Goal: Information Seeking & Learning: Learn about a topic

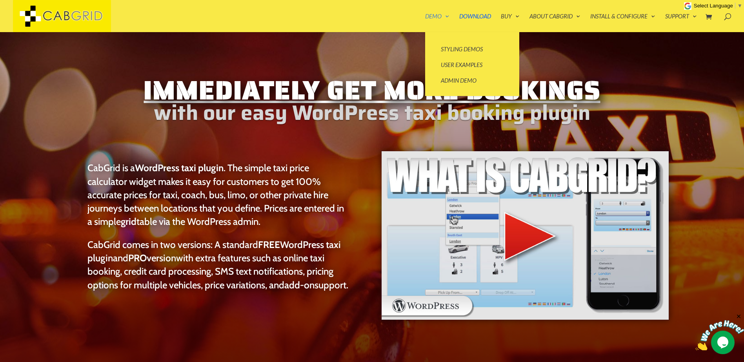
click at [433, 13] on link "Demo" at bounding box center [437, 22] width 24 height 19
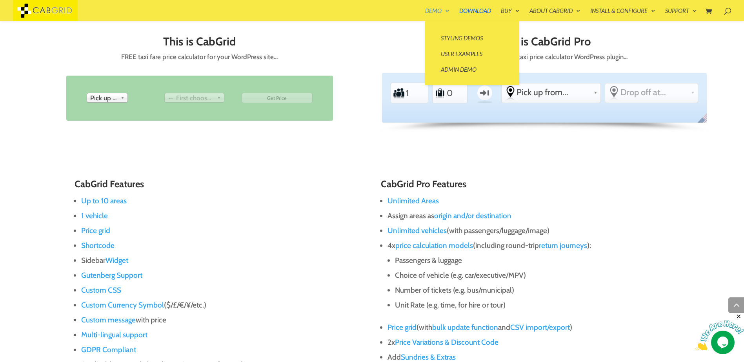
scroll to position [425, 0]
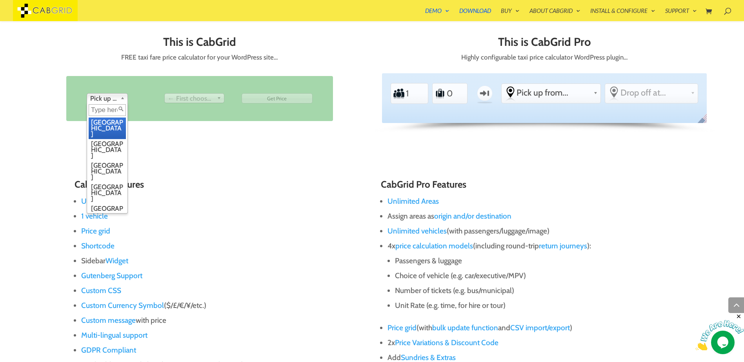
click at [111, 100] on span "Pick up from" at bounding box center [103, 98] width 27 height 9
click at [113, 120] on li "[GEOGRAPHIC_DATA]" at bounding box center [107, 129] width 37 height 22
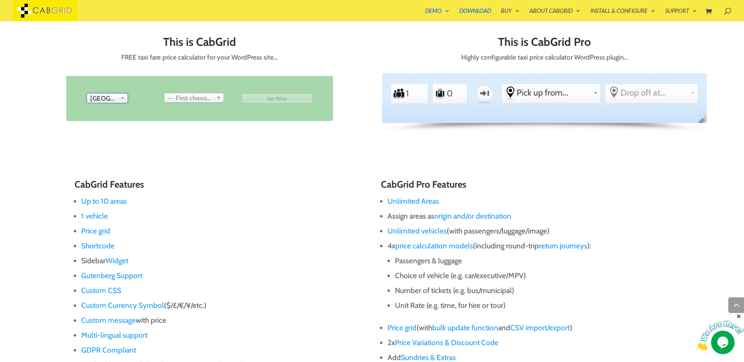
click at [195, 98] on span "← First choose pick up" at bounding box center [191, 98] width 46 height 9
click at [199, 98] on span "Drop off at..." at bounding box center [191, 98] width 46 height 9
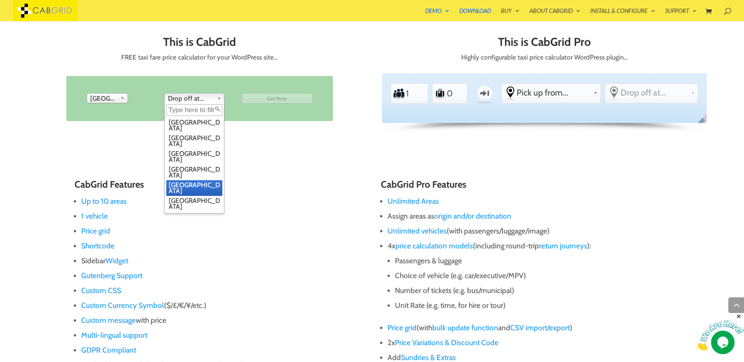
click at [189, 180] on li "Leeds" at bounding box center [194, 188] width 56 height 16
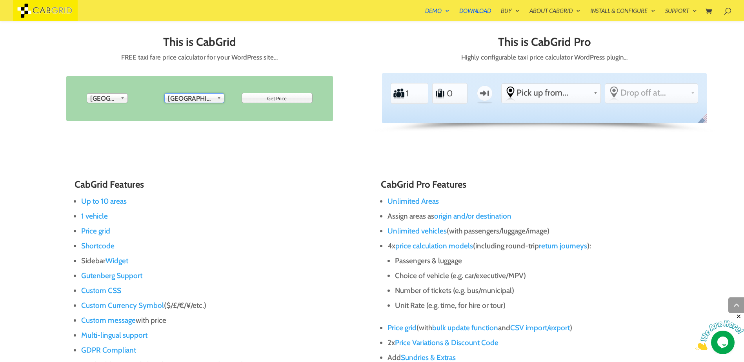
click at [279, 99] on input "Get Price" at bounding box center [277, 98] width 71 height 10
type input "Get Price"
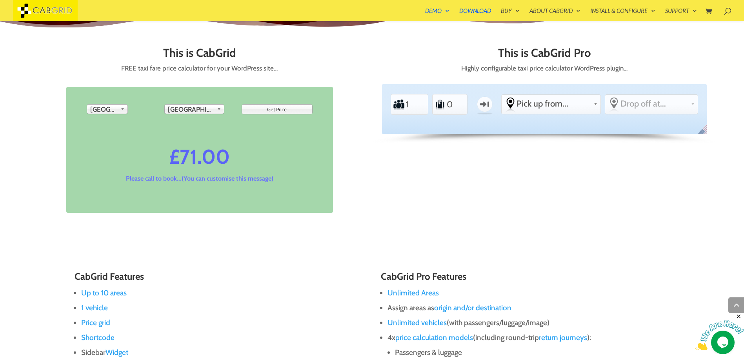
scroll to position [404, 0]
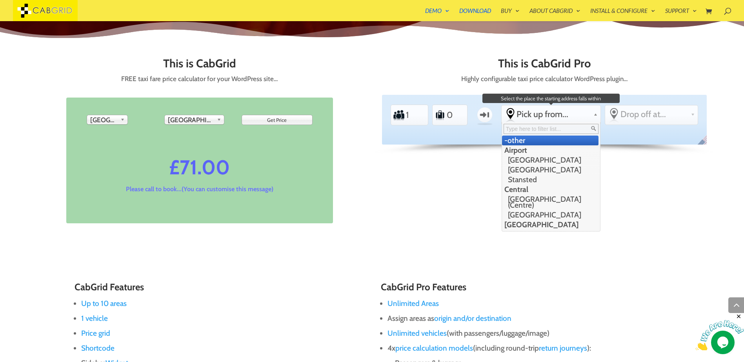
click at [570, 114] on span "Pick up from..." at bounding box center [554, 114] width 74 height 11
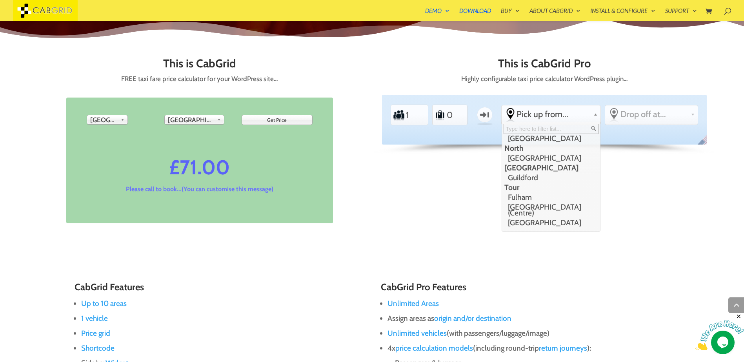
click at [449, 209] on div "This is CabGrid FREE taxi fare price calculator for your WordPress site… From P…" at bounding box center [372, 150] width 670 height 216
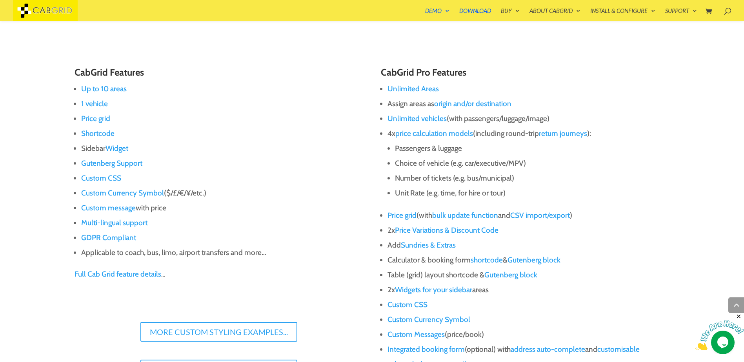
scroll to position [623, 0]
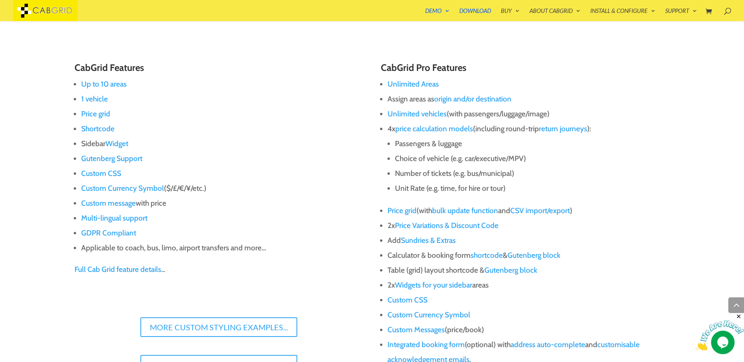
click at [478, 102] on link "origin and/or destination" at bounding box center [472, 99] width 77 height 9
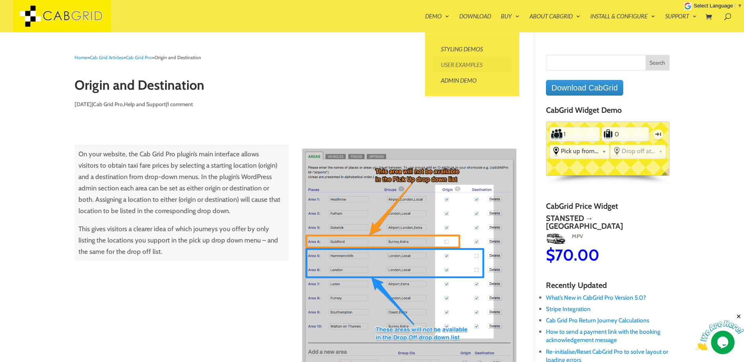
click at [453, 64] on link "User Examples" at bounding box center [472, 65] width 78 height 16
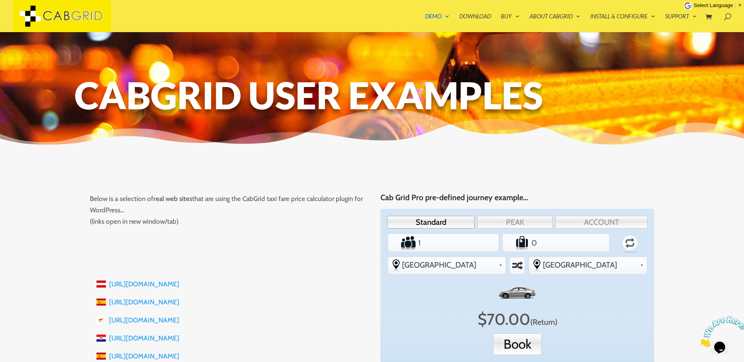
click at [89, 16] on img at bounding box center [62, 16] width 98 height 32
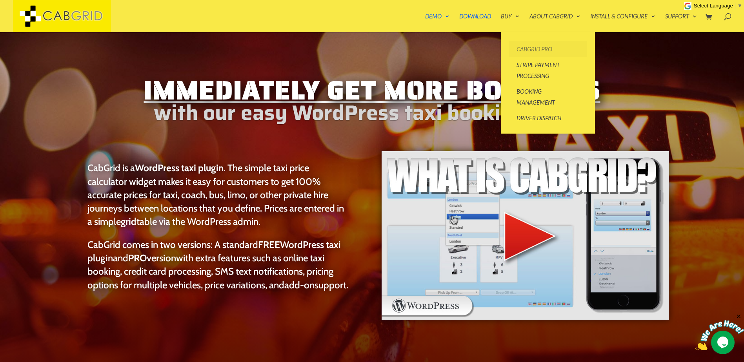
click at [524, 49] on link "CabGrid Pro" at bounding box center [548, 49] width 78 height 16
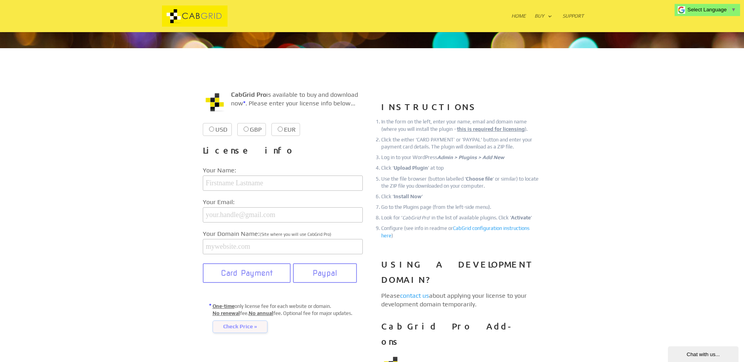
scroll to position [78, 0]
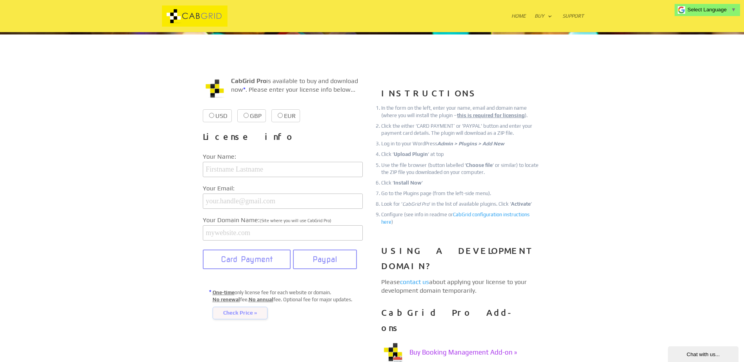
click at [221, 113] on label "USD $39.99 $39.99" at bounding box center [217, 115] width 29 height 13
click at [214, 113] on input "USD $39.99 $39.99" at bounding box center [211, 115] width 5 height 5
radio input "true"
click at [306, 116] on label "EUR €38.99 €38.99" at bounding box center [305, 115] width 29 height 13
click at [302, 116] on input "EUR €38.99 €38.99" at bounding box center [299, 115] width 5 height 5
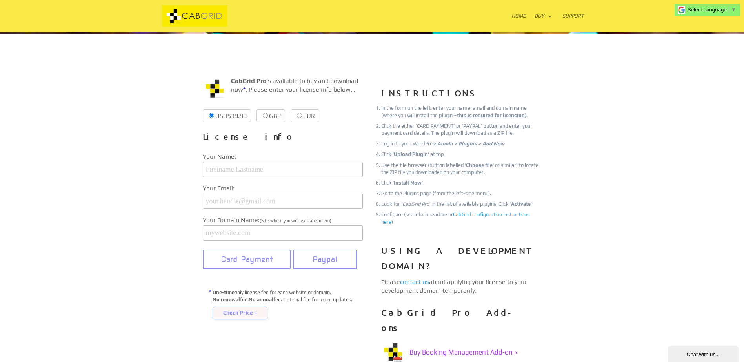
radio input "true"
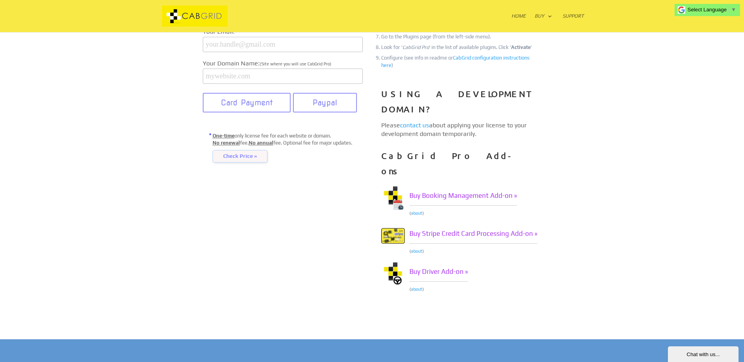
scroll to position [39, 0]
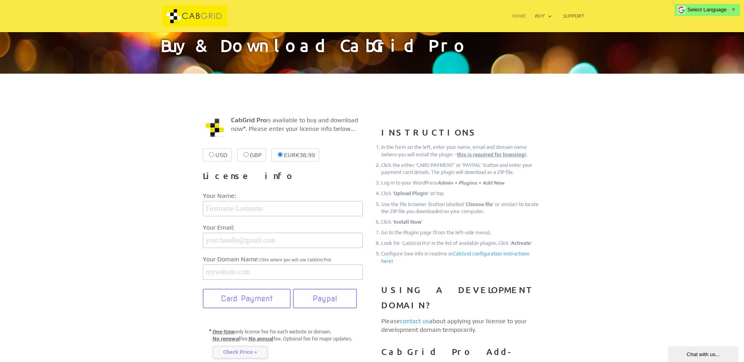
click at [525, 17] on link "Home" at bounding box center [519, 22] width 15 height 19
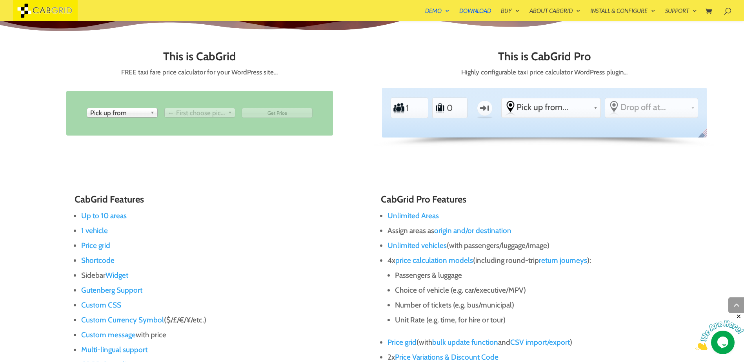
scroll to position [411, 0]
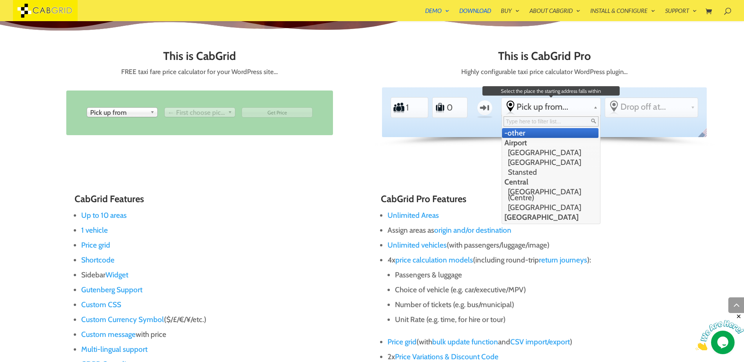
click at [563, 101] on link "Pick up from..." at bounding box center [551, 107] width 99 height 18
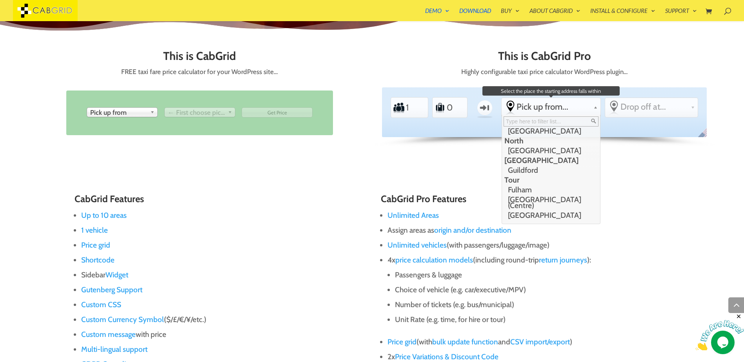
scroll to position [0, 0]
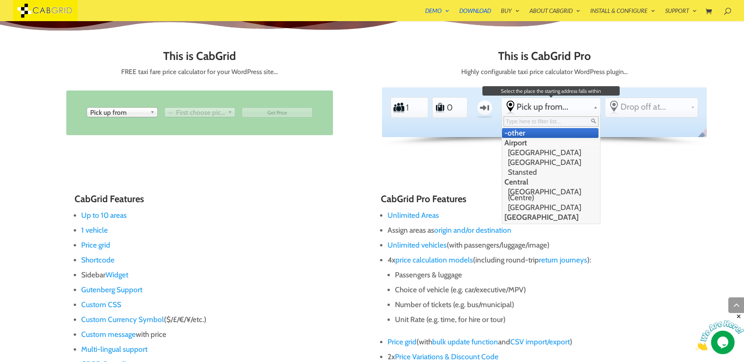
click at [552, 132] on li "-other" at bounding box center [550, 133] width 96 height 10
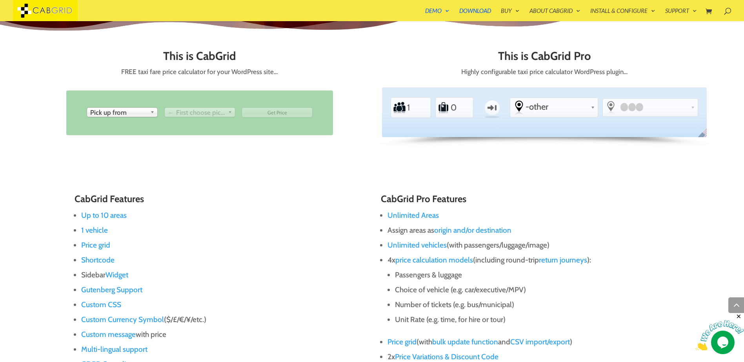
click at [695, 108] on div at bounding box center [694, 107] width 7 height 16
click at [691, 108] on b at bounding box center [693, 106] width 4 height 6
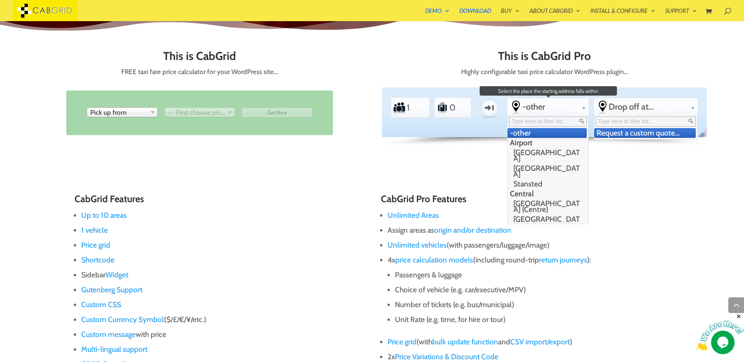
click at [574, 109] on span "-other" at bounding box center [550, 107] width 56 height 11
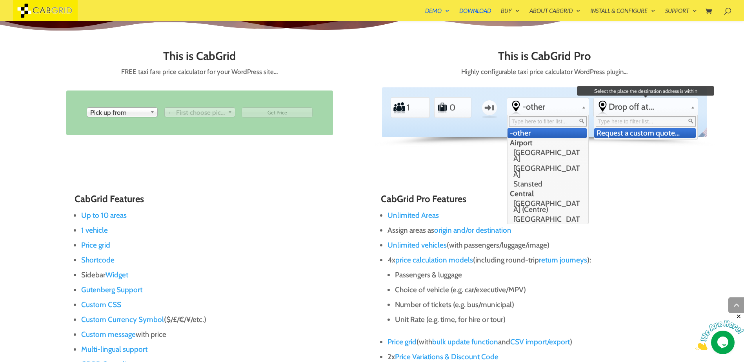
click at [666, 112] on span "Drop off at..." at bounding box center [648, 107] width 79 height 11
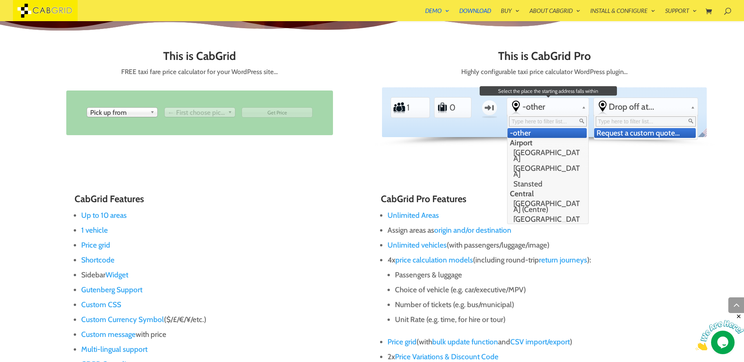
click at [552, 104] on span "-other" at bounding box center [550, 107] width 56 height 11
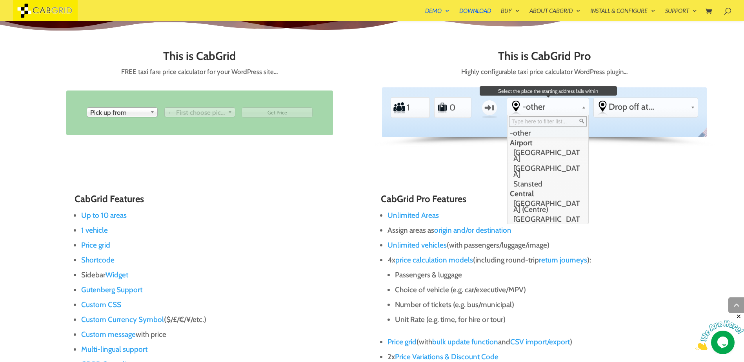
click at [549, 141] on li "Airport" at bounding box center [547, 143] width 79 height 10
click at [548, 150] on li "[GEOGRAPHIC_DATA]" at bounding box center [547, 156] width 79 height 16
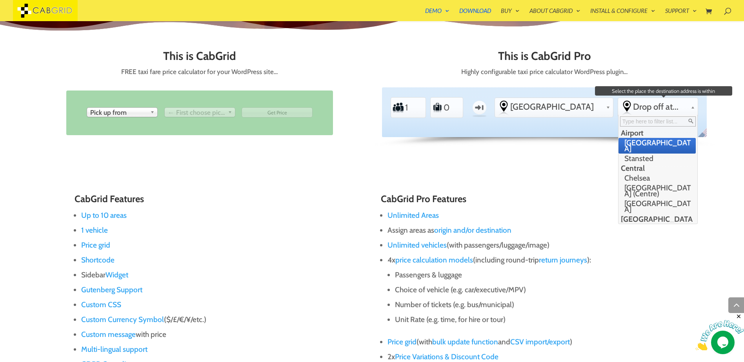
click at [674, 107] on span "Drop off at..." at bounding box center [660, 107] width 55 height 11
click at [656, 147] on li "[GEOGRAPHIC_DATA]" at bounding box center [658, 146] width 78 height 16
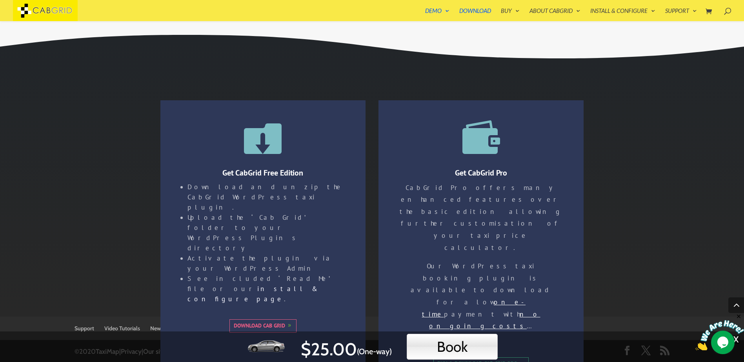
scroll to position [1578, 0]
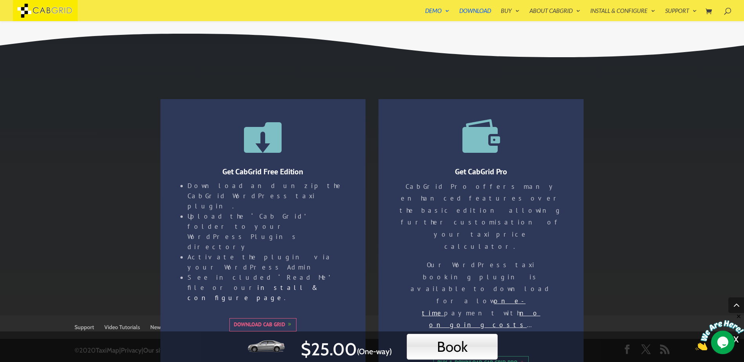
drag, startPoint x: 745, startPoint y: 162, endPoint x: 5, endPoint y: 25, distance: 753.3
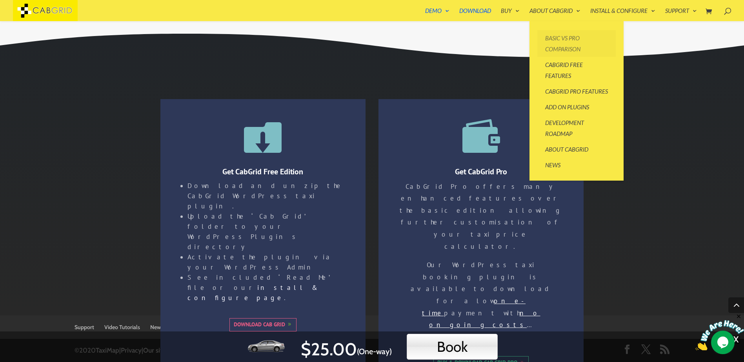
click at [561, 36] on link "Basic vs Pro Comparison" at bounding box center [576, 43] width 78 height 27
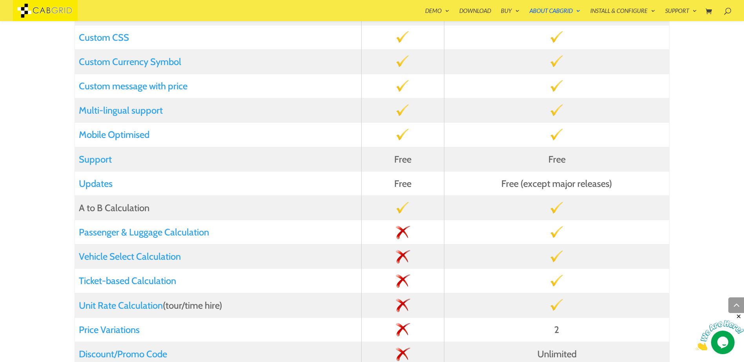
scroll to position [439, 0]
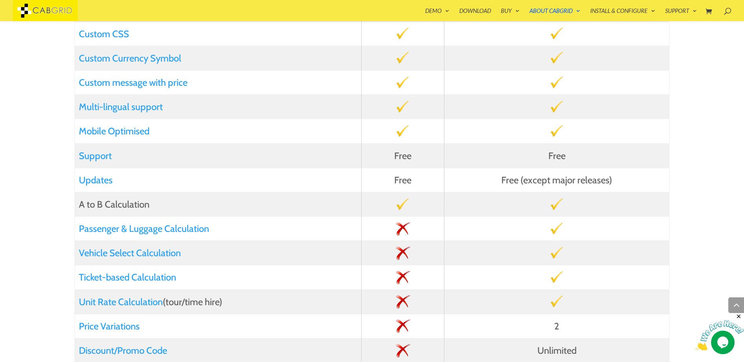
click at [129, 80] on link "Custom message with price" at bounding box center [133, 82] width 109 height 11
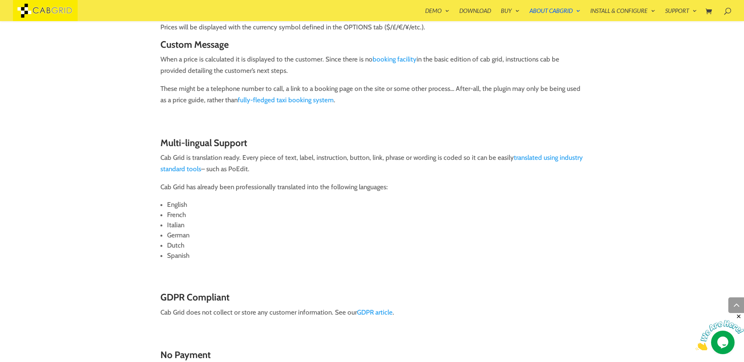
scroll to position [1031, 0]
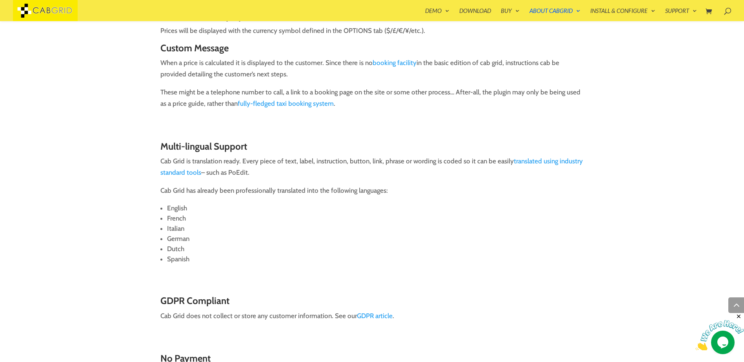
click at [385, 64] on link "booking facility" at bounding box center [395, 63] width 44 height 8
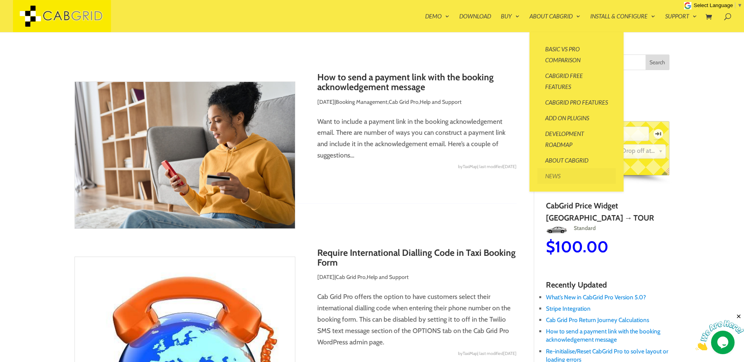
click at [552, 184] on link "News" at bounding box center [576, 176] width 78 height 16
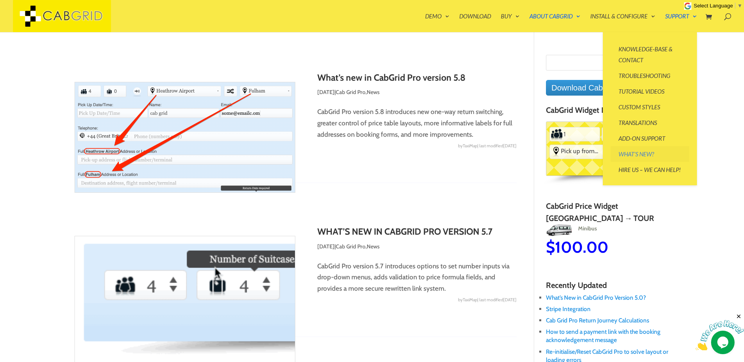
click at [630, 155] on link "What’s New?" at bounding box center [650, 154] width 78 height 16
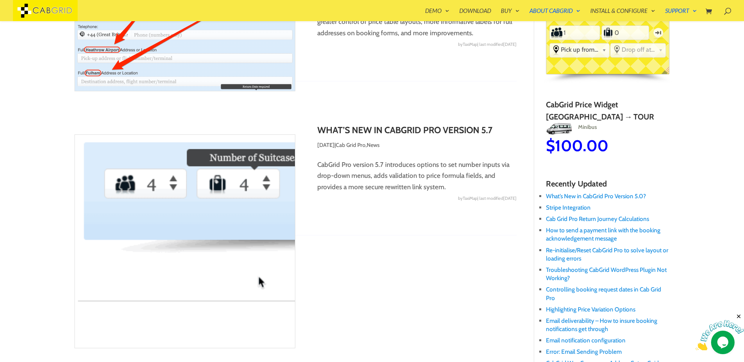
scroll to position [94, 0]
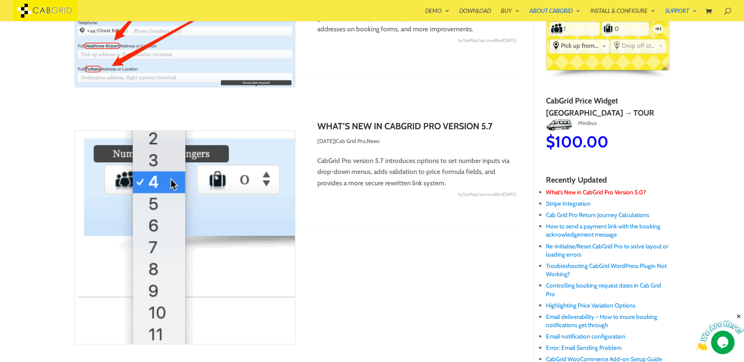
click at [624, 193] on link "What’s New in CabGrid Pro Version 5.0?" at bounding box center [596, 192] width 100 height 7
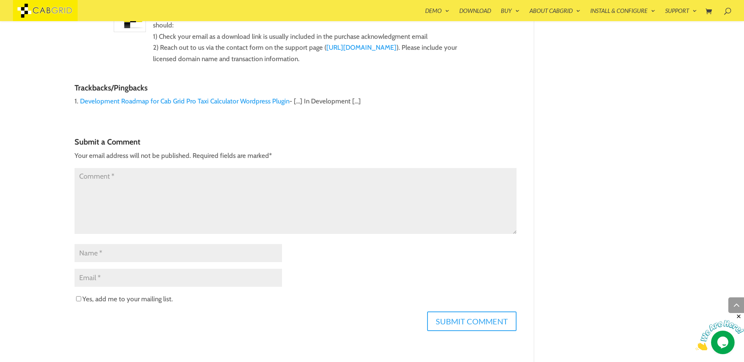
scroll to position [781, 0]
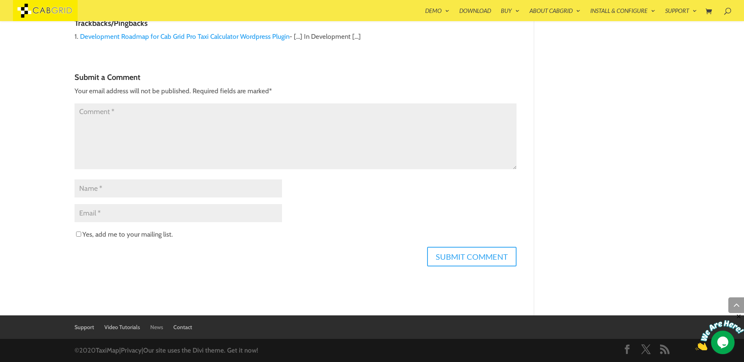
click at [157, 326] on link "News" at bounding box center [156, 327] width 13 height 7
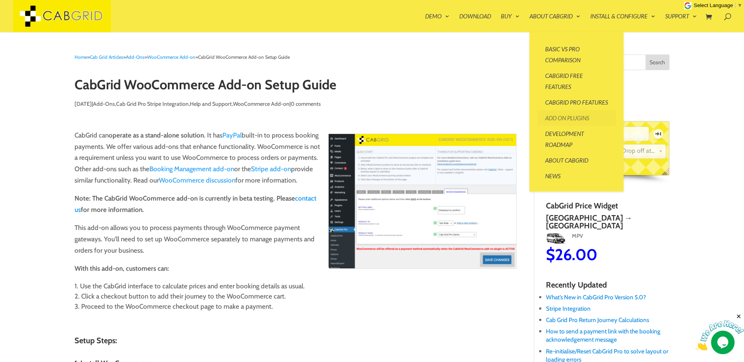
click at [558, 126] on link "Add On Plugins" at bounding box center [576, 118] width 78 height 16
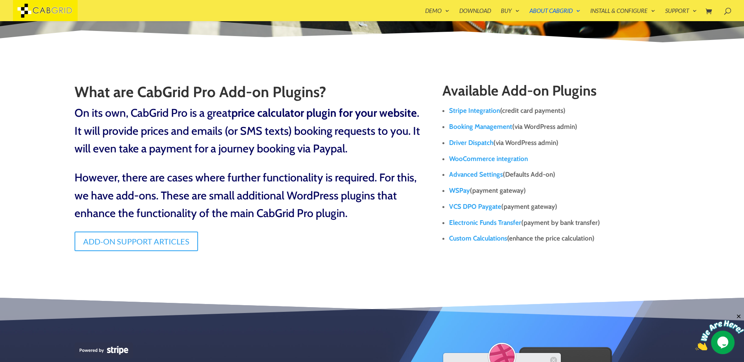
scroll to position [126, 0]
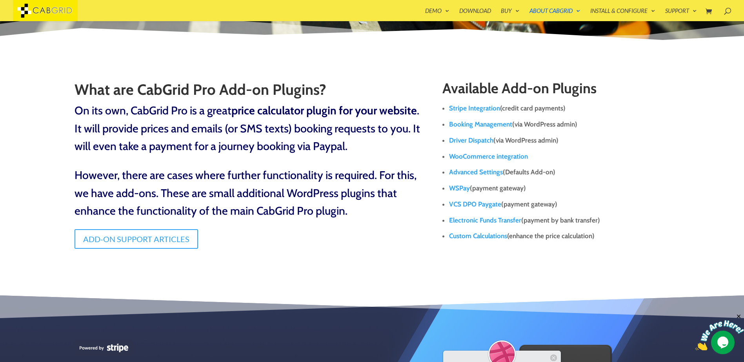
click at [467, 123] on link "Booking Management" at bounding box center [480, 124] width 63 height 8
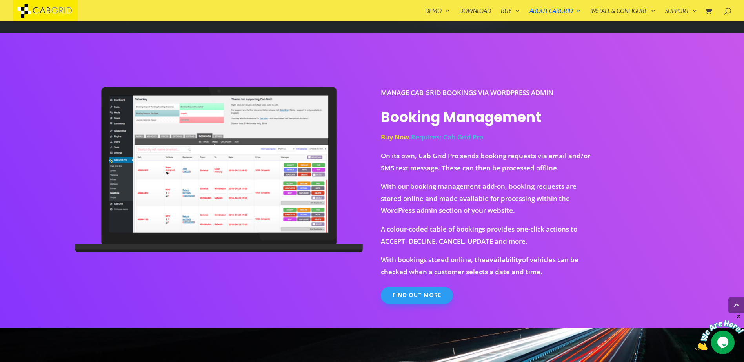
scroll to position [671, 0]
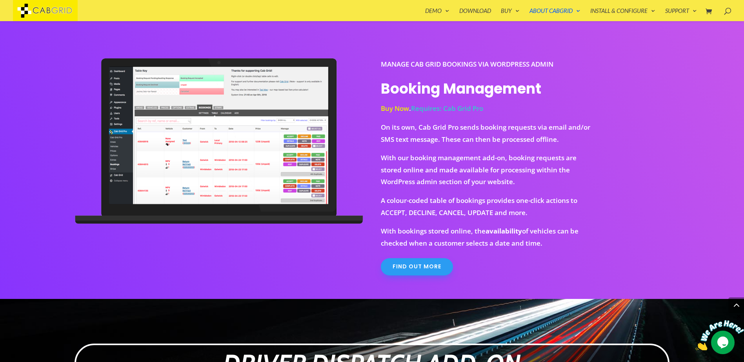
drag, startPoint x: 614, startPoint y: 76, endPoint x: 615, endPoint y: 80, distance: 4.6
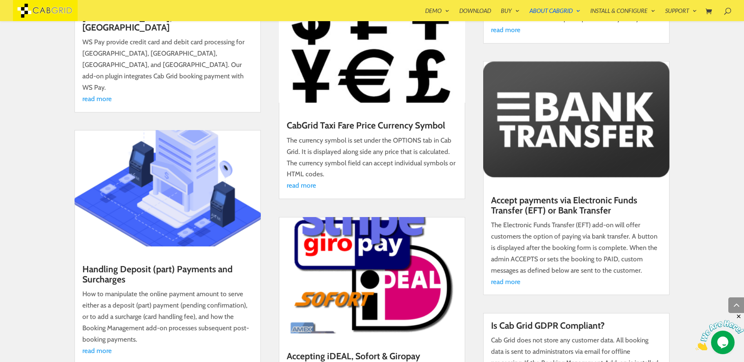
scroll to position [4496, 0]
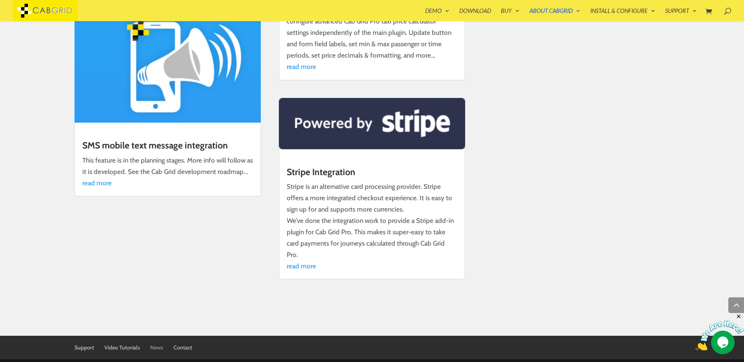
click at [153, 344] on link "News" at bounding box center [156, 347] width 13 height 7
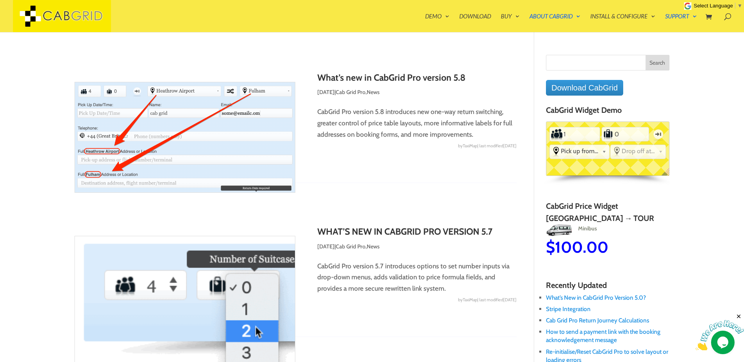
click at [385, 77] on link "What’s new in CabGrid Pro version 5.8" at bounding box center [391, 77] width 148 height 11
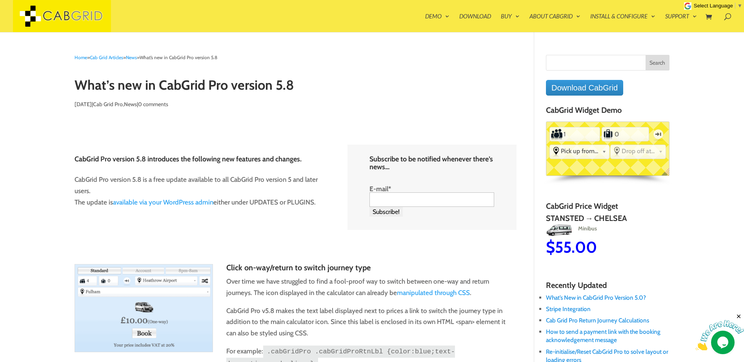
click at [249, 81] on h1 "What’s new in CabGrid Pro version 5.8" at bounding box center [296, 87] width 442 height 18
